Goal: Transaction & Acquisition: Purchase product/service

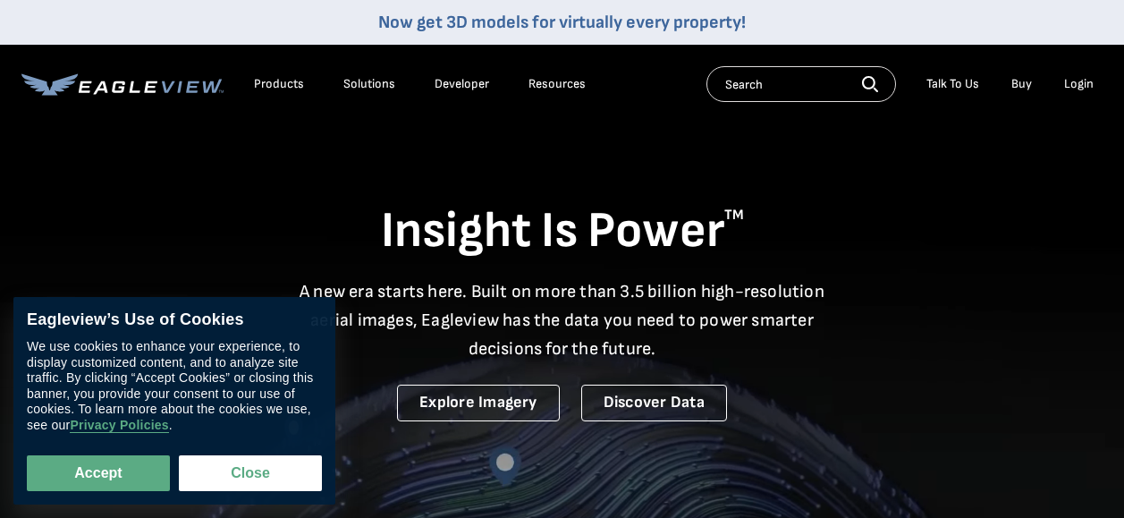
click at [1087, 90] on div "Login" at bounding box center [1079, 84] width 30 height 16
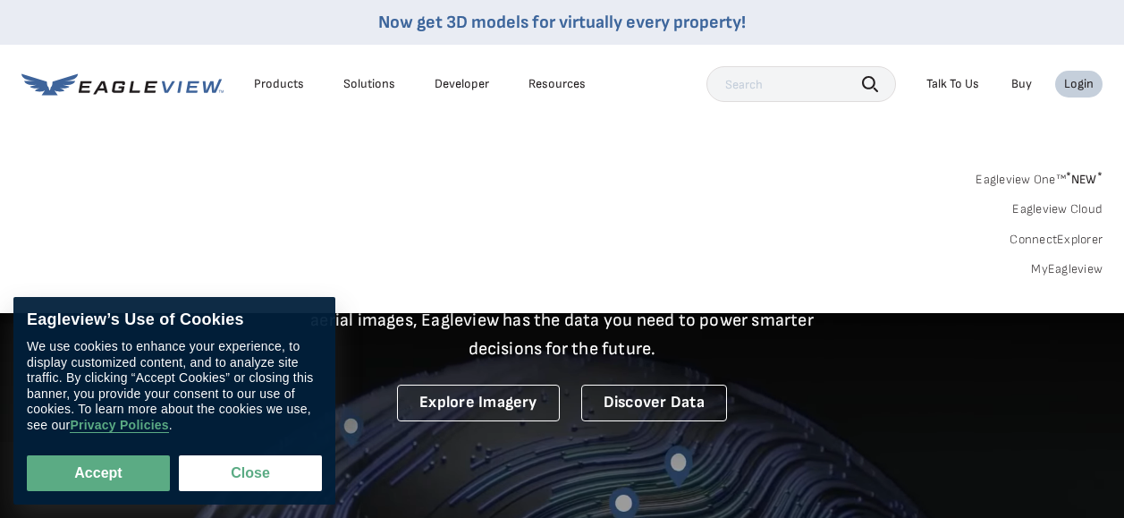
click at [1084, 89] on div "Login" at bounding box center [1079, 84] width 30 height 16
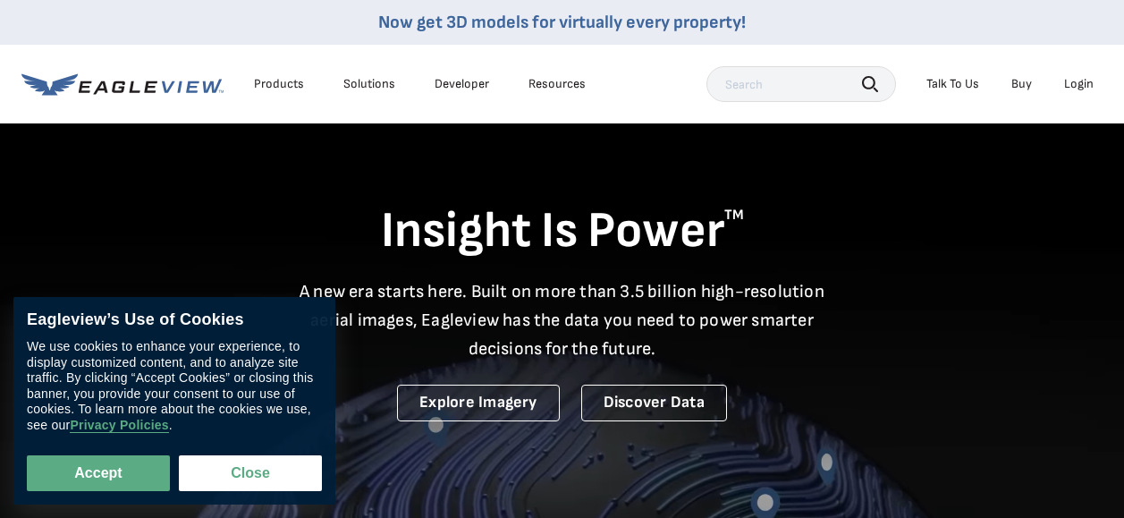
click at [1068, 81] on div "Login" at bounding box center [1079, 84] width 30 height 16
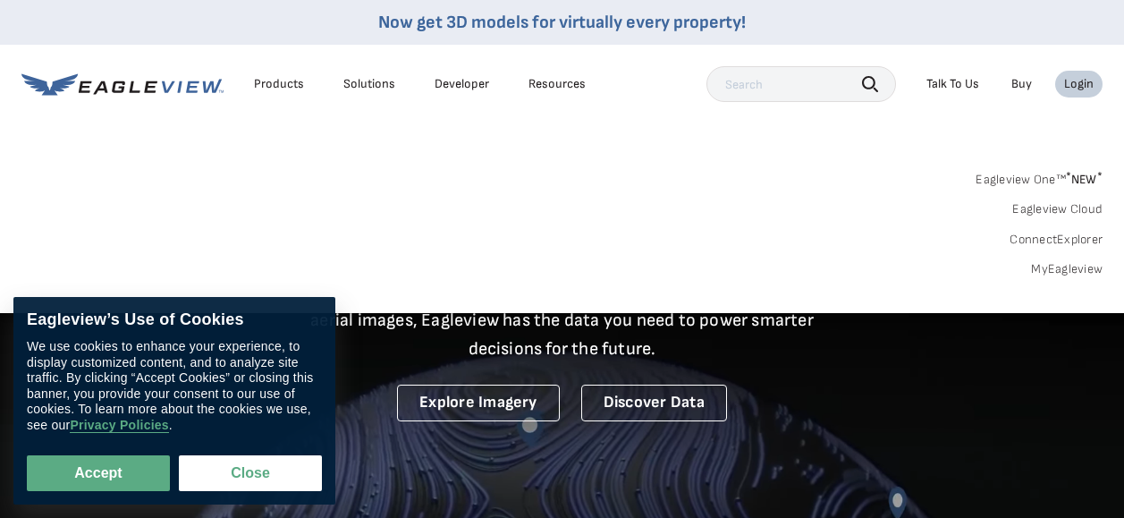
click at [1050, 275] on link "MyEagleview" at bounding box center [1067, 269] width 72 height 16
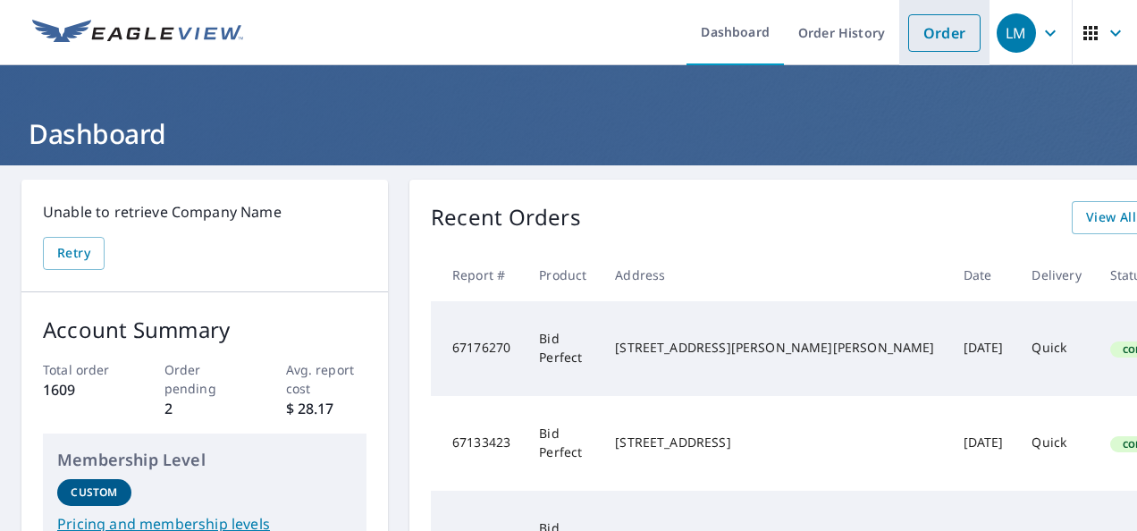
click at [928, 39] on link "Order" at bounding box center [944, 33] width 72 height 38
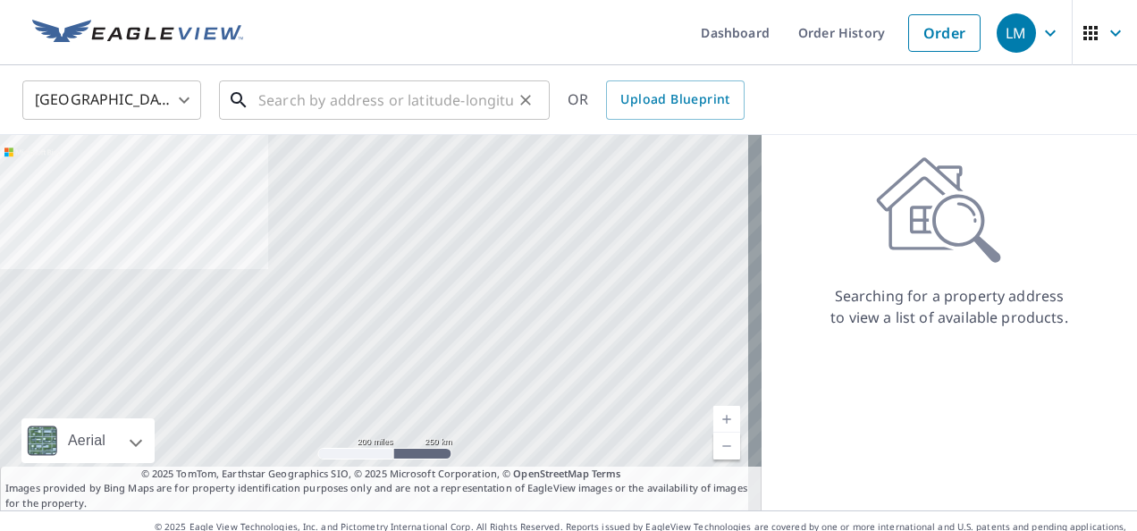
click at [396, 109] on input "text" at bounding box center [385, 100] width 255 height 50
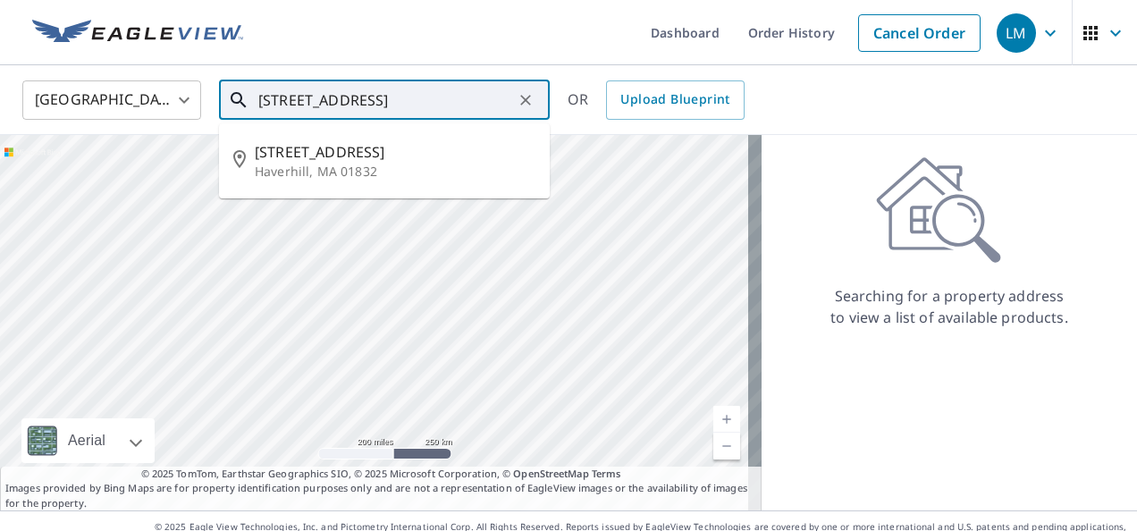
type input "119 woodstock st haverhill"
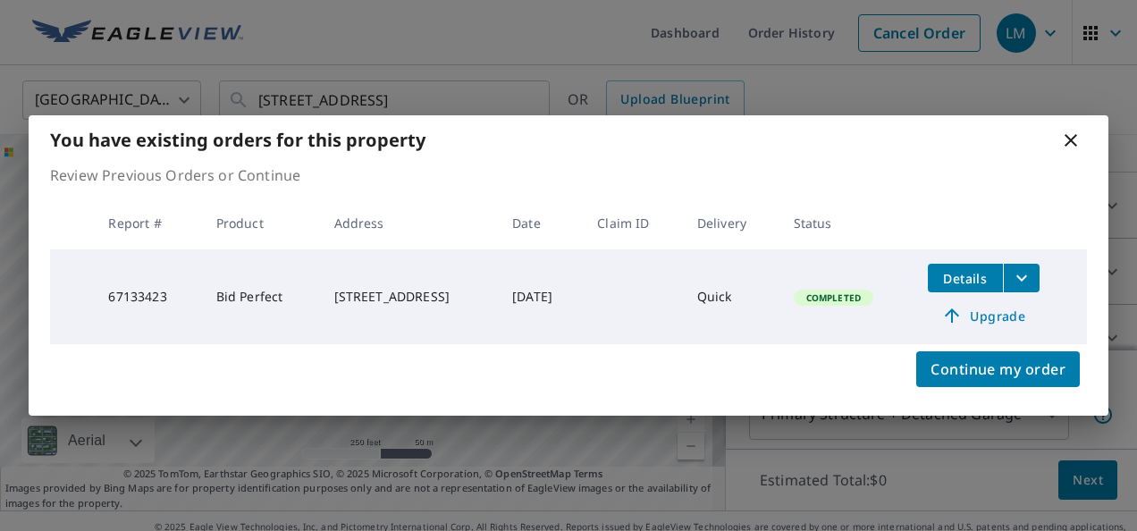
scroll to position [179, 0]
click at [1011, 318] on span "Upgrade" at bounding box center [984, 315] width 90 height 21
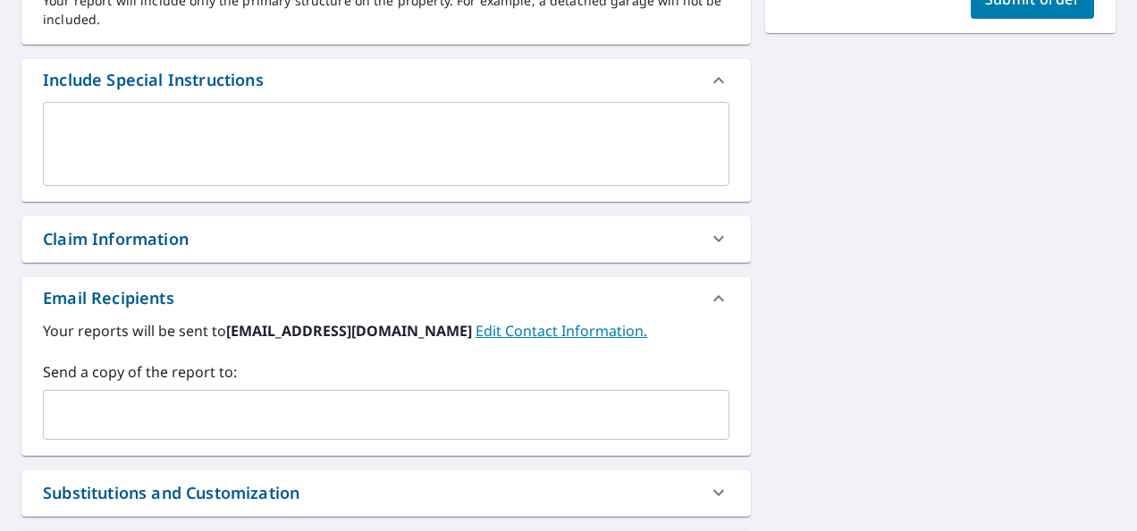
scroll to position [715, 0]
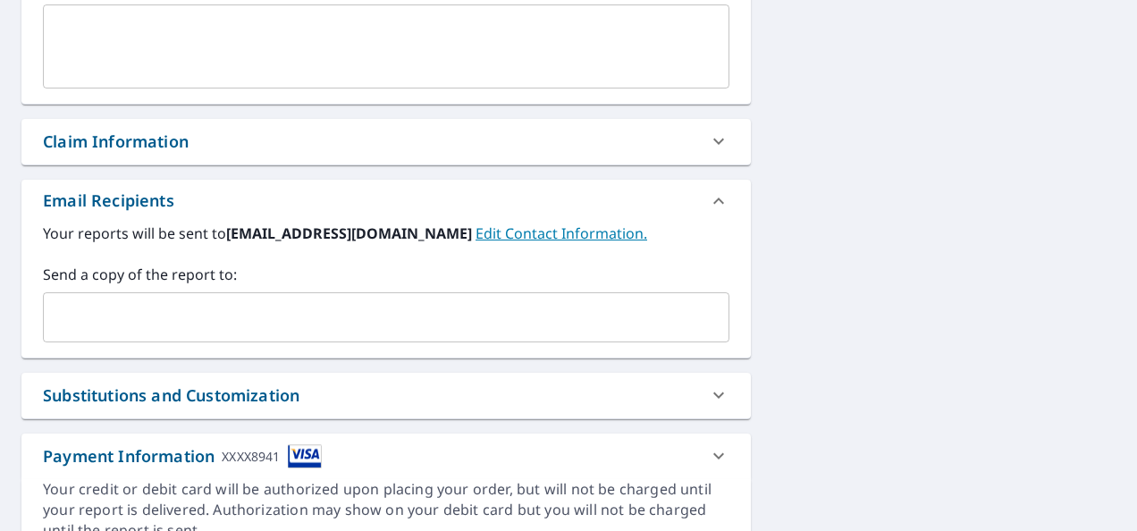
click at [499, 333] on input "text" at bounding box center [373, 317] width 644 height 34
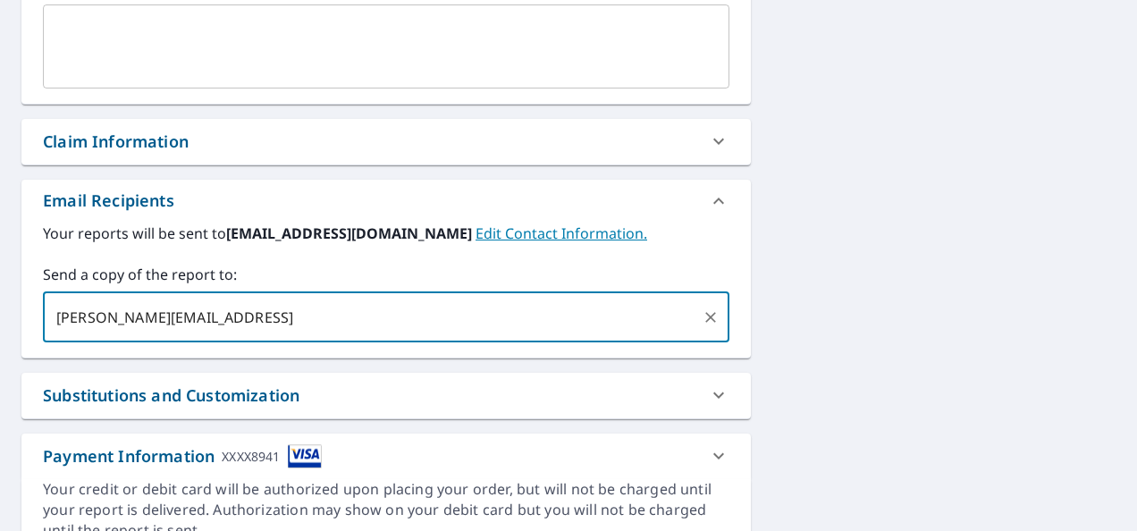
type input "mike@morganconstruction.info"
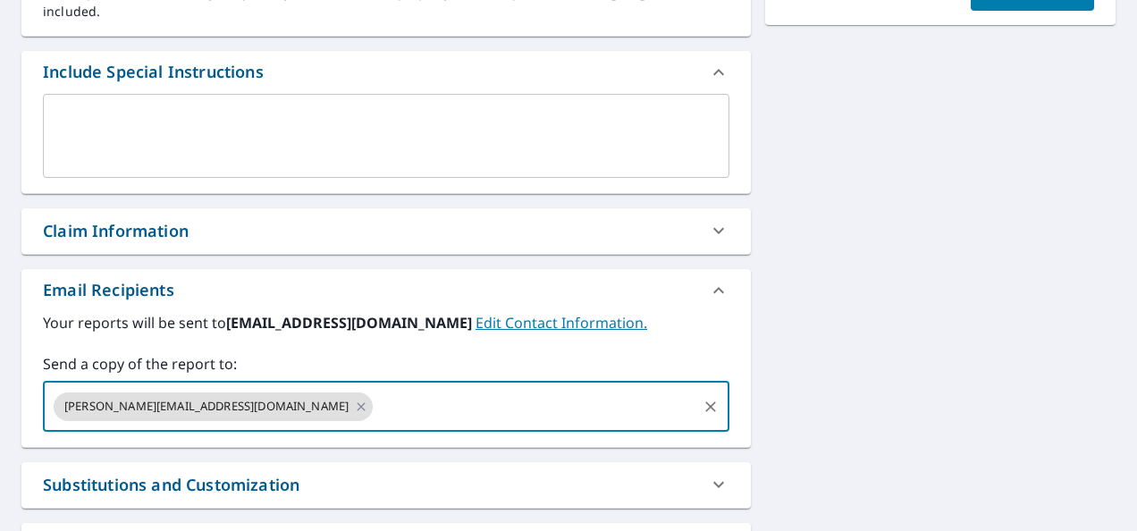
scroll to position [447, 0]
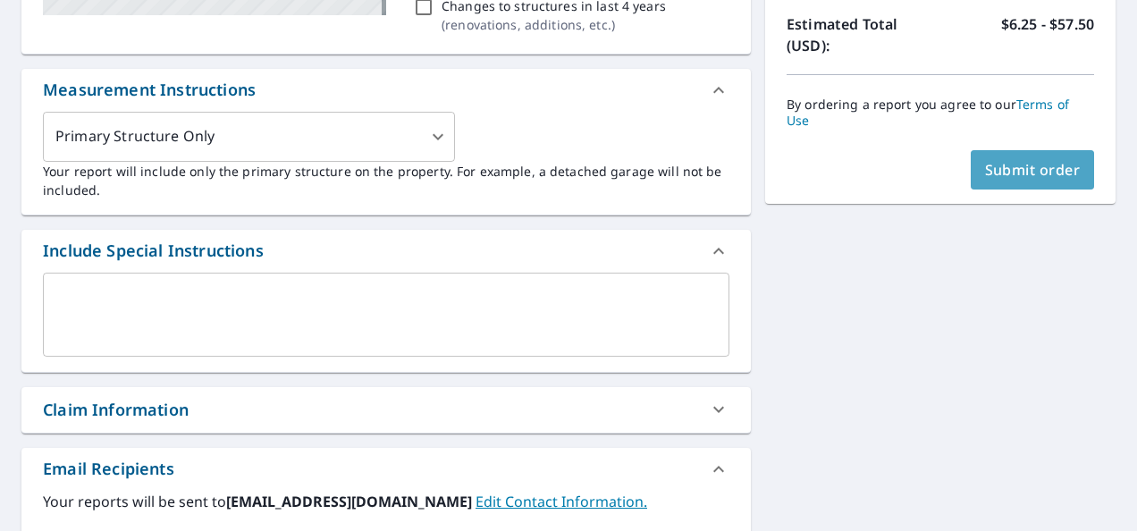
click at [990, 170] on span "Submit order" at bounding box center [1033, 170] width 96 height 20
